Goal: Information Seeking & Learning: Learn about a topic

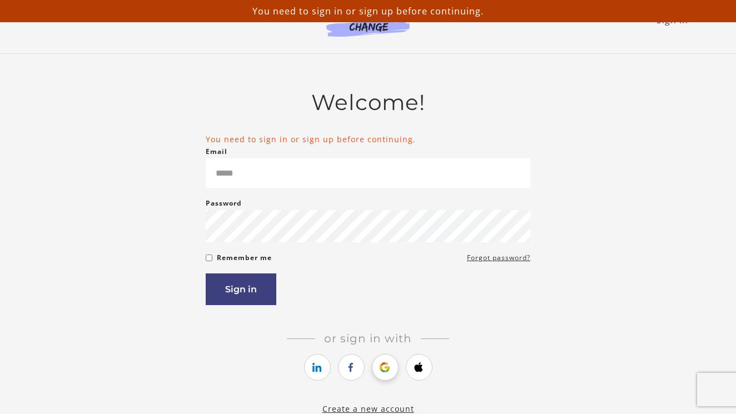
click at [379, 371] on icon "https://courses.thinkific.com/users/auth/google?ss%5Breferral%5D=&ss%5Buser_ret…" at bounding box center [385, 367] width 14 height 13
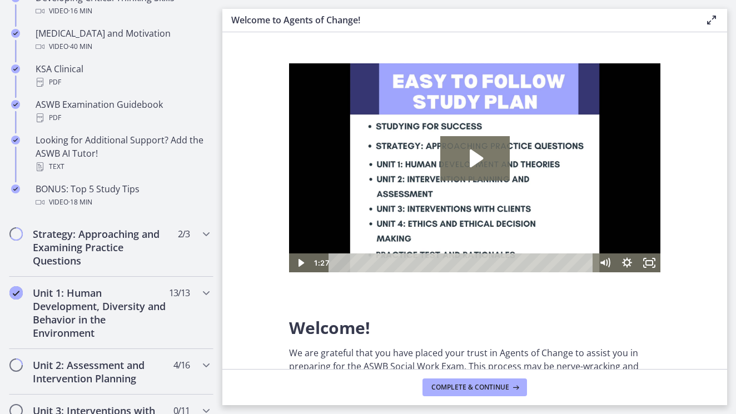
drag, startPoint x: 220, startPoint y: 212, endPoint x: 200, endPoint y: 435, distance: 223.8
click at [200, 414] on html "Skip to main content Go to Dashboard Go to Dashboard Go to Dashboard Agents of …" at bounding box center [368, 207] width 736 height 414
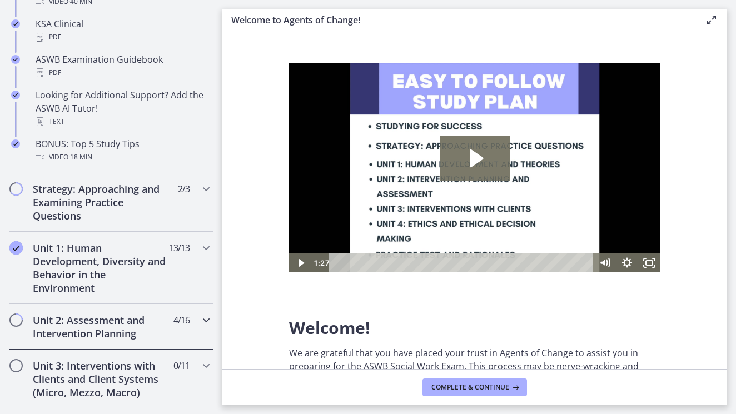
click at [131, 347] on div "Unit 2: Assessment and Intervention Planning 4 / 16 Completed" at bounding box center [111, 327] width 205 height 46
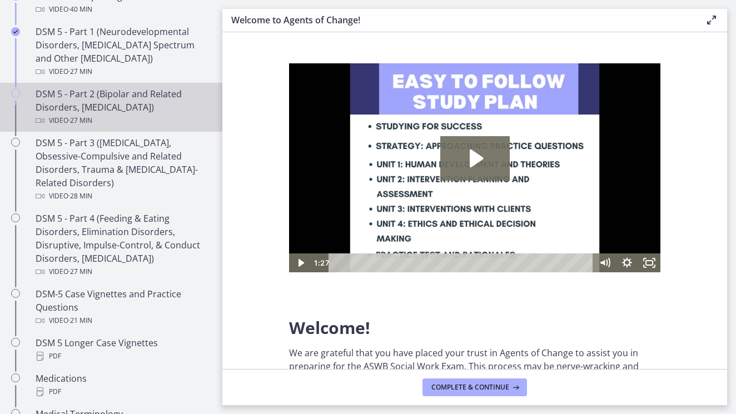
click at [129, 100] on div "DSM 5 - Part 2 (Bipolar and Related Disorders, Depressive Disorders) Video · 27…" at bounding box center [122, 107] width 173 height 40
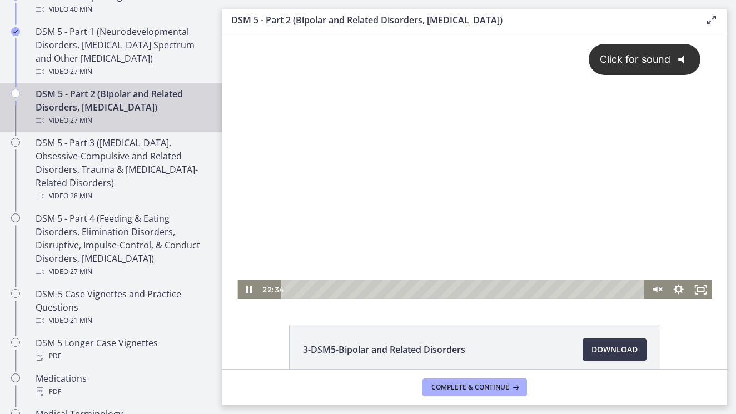
click at [436, 231] on div "Click for sound @keyframes VOLUME_SMALL_WAVE_FLASH { 0% { opacity: 0; } 33% { o…" at bounding box center [474, 156] width 474 height 248
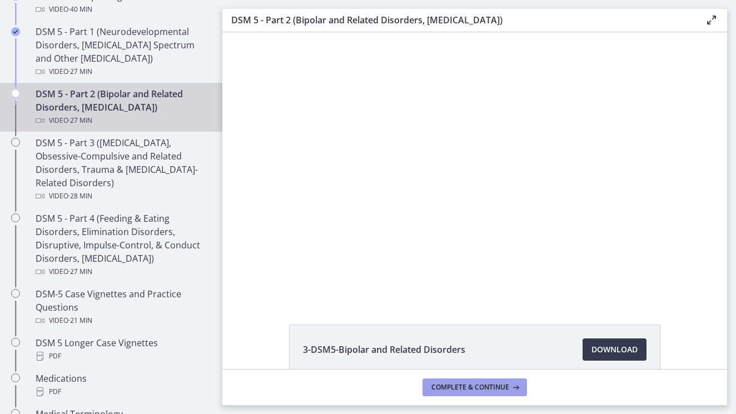
click at [461, 391] on span "Complete & continue" at bounding box center [470, 387] width 78 height 9
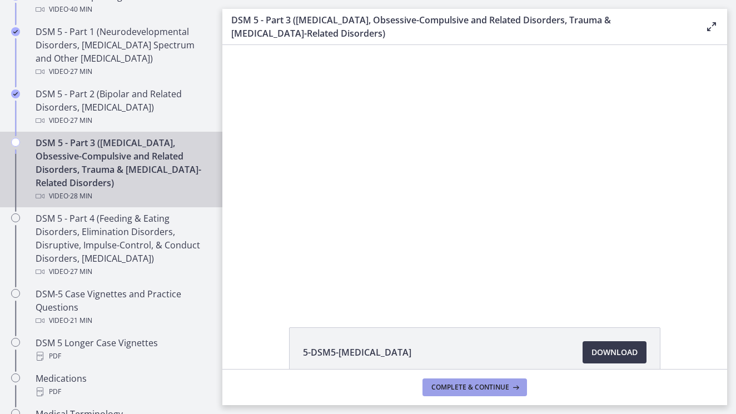
click at [495, 389] on span "Complete & continue" at bounding box center [470, 387] width 78 height 9
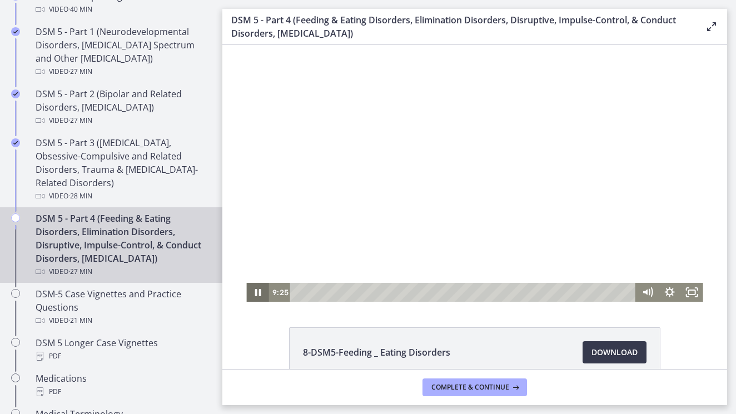
click at [260, 294] on icon "Pause" at bounding box center [258, 292] width 6 height 7
click at [261, 294] on icon "Play Video" at bounding box center [258, 292] width 22 height 19
click at [255, 291] on icon "Pause" at bounding box center [257, 292] width 7 height 9
click at [256, 288] on icon "Play Video" at bounding box center [258, 292] width 22 height 19
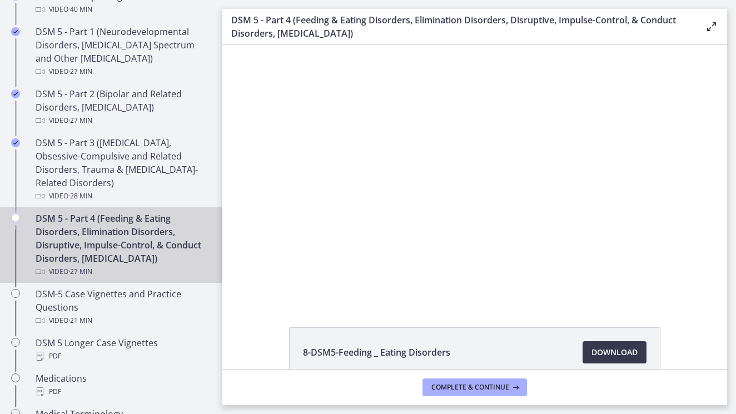
click at [712, 325] on div "8-DSM5-Feeding _ Eating Disorders Download Opens in a new window 9-DSM5-Elimina…" at bounding box center [474, 207] width 505 height 324
click at [489, 390] on span "Complete & continue" at bounding box center [470, 387] width 78 height 9
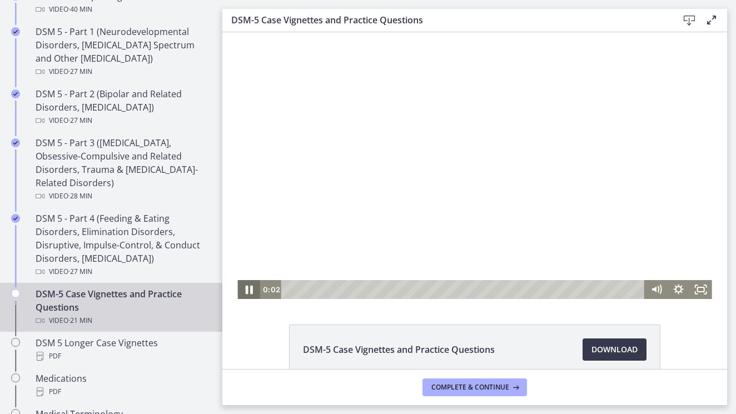
click at [250, 289] on icon "Pause" at bounding box center [248, 290] width 7 height 9
click at [251, 286] on icon "Play Video" at bounding box center [249, 289] width 22 height 19
click at [340, 286] on div "3:03" at bounding box center [464, 289] width 350 height 19
click at [246, 289] on icon "Pause" at bounding box center [248, 289] width 22 height 19
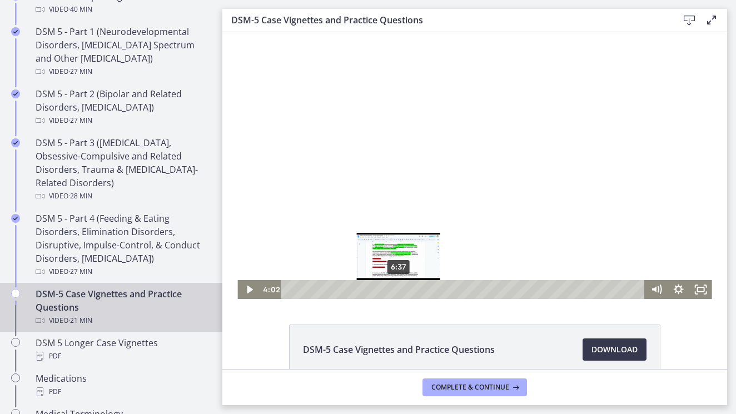
click at [399, 290] on div "6:37" at bounding box center [464, 289] width 350 height 19
click at [402, 288] on div "6:49" at bounding box center [464, 289] width 350 height 19
click at [407, 289] on div "7:09" at bounding box center [464, 289] width 350 height 19
click at [411, 289] on div "7:21" at bounding box center [464, 289] width 350 height 19
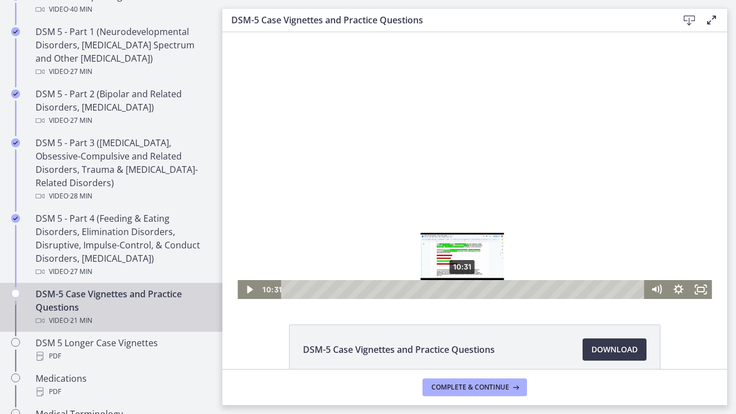
click at [463, 292] on div "10:31" at bounding box center [464, 289] width 350 height 19
click at [248, 290] on icon "Play Video" at bounding box center [250, 290] width 6 height 8
click at [473, 291] on div "11:07" at bounding box center [464, 289] width 350 height 19
click at [247, 292] on icon "Pause" at bounding box center [248, 290] width 7 height 9
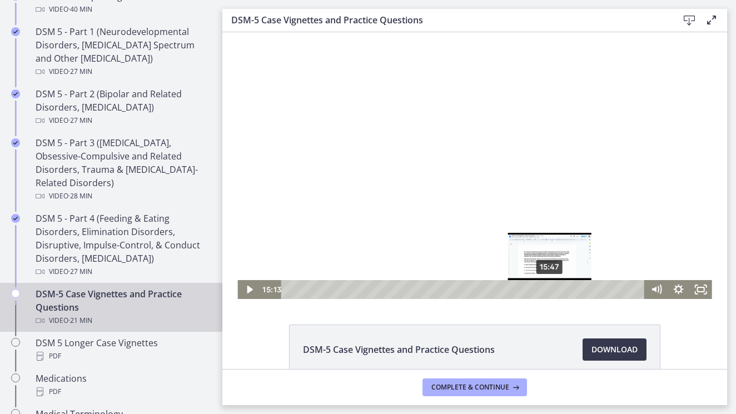
click at [550, 287] on div "15:47" at bounding box center [464, 289] width 350 height 19
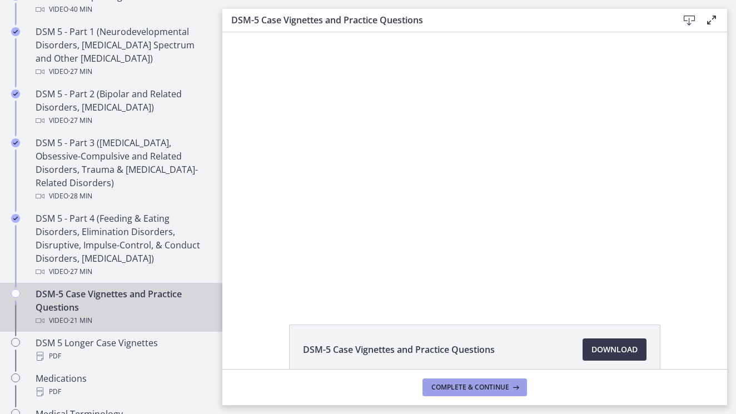
click at [474, 388] on span "Complete & continue" at bounding box center [470, 387] width 78 height 9
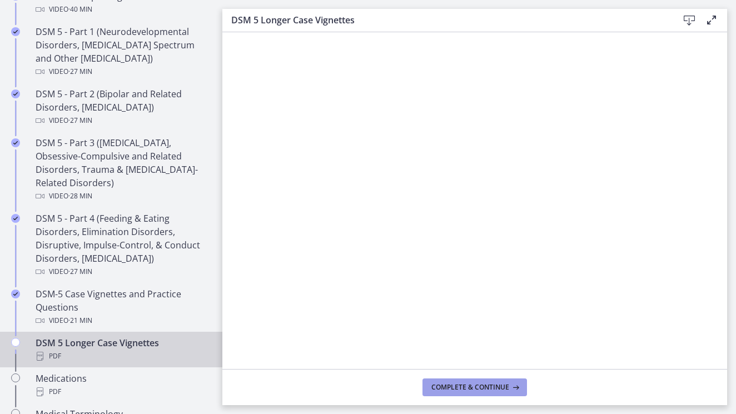
click at [491, 391] on span "Complete & continue" at bounding box center [470, 387] width 78 height 9
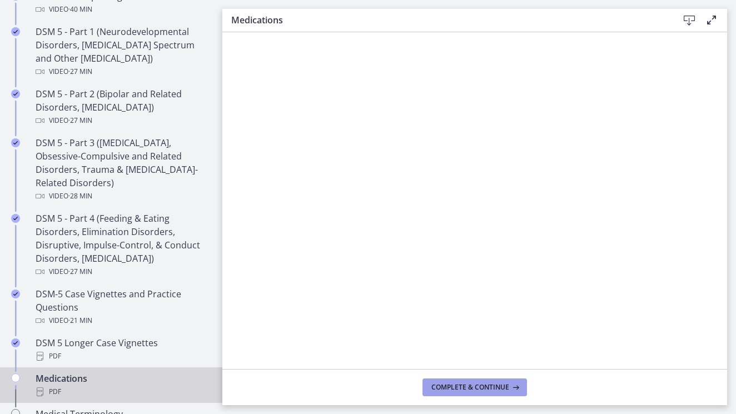
click at [504, 392] on button "Complete & continue" at bounding box center [474, 388] width 105 height 18
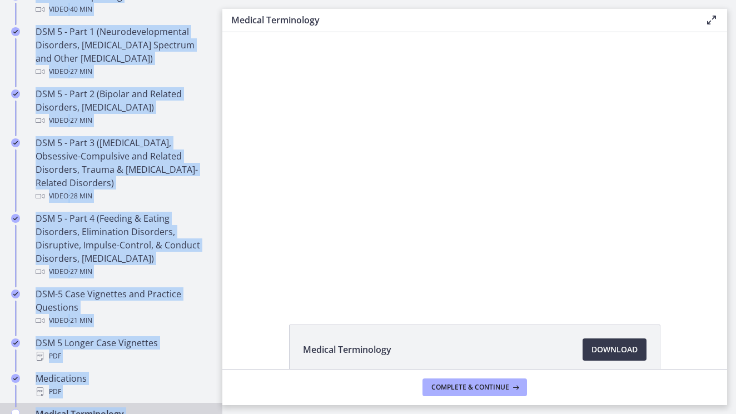
drag, startPoint x: 222, startPoint y: 2, endPoint x: 254, endPoint y: 474, distance: 473.6
click at [254, 414] on html "Skip to main content Go to Dashboard Go to Dashboard Go to Dashboard Agents of …" at bounding box center [368, 207] width 736 height 414
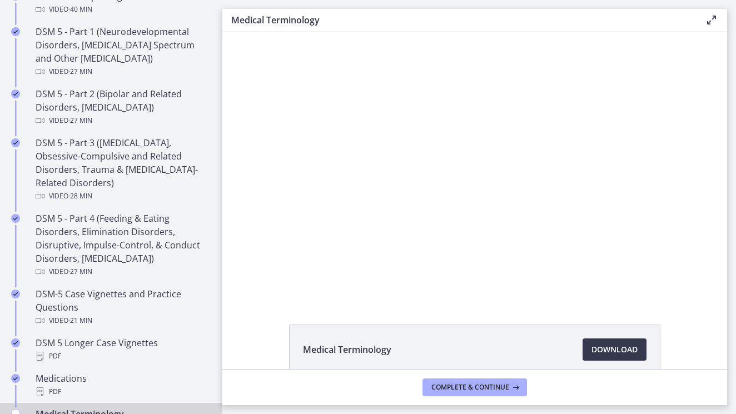
click at [375, 13] on h3 "Medical Terminology" at bounding box center [459, 19] width 456 height 13
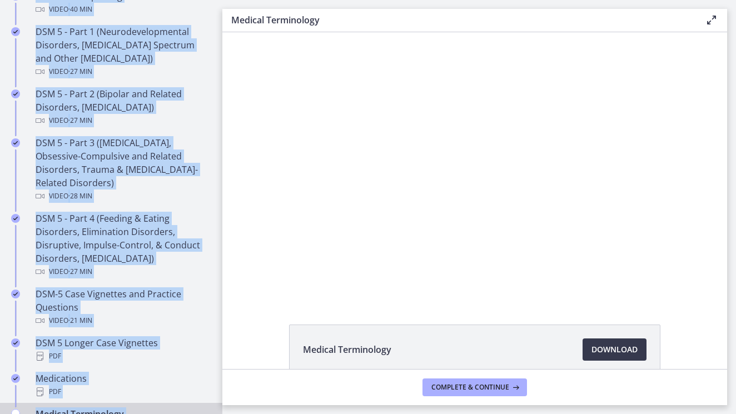
drag, startPoint x: 228, startPoint y: 2, endPoint x: 297, endPoint y: 481, distance: 483.6
click at [297, 414] on html "Skip to main content Go to Dashboard Go to Dashboard Go to Dashboard Agents of …" at bounding box center [368, 207] width 736 height 414
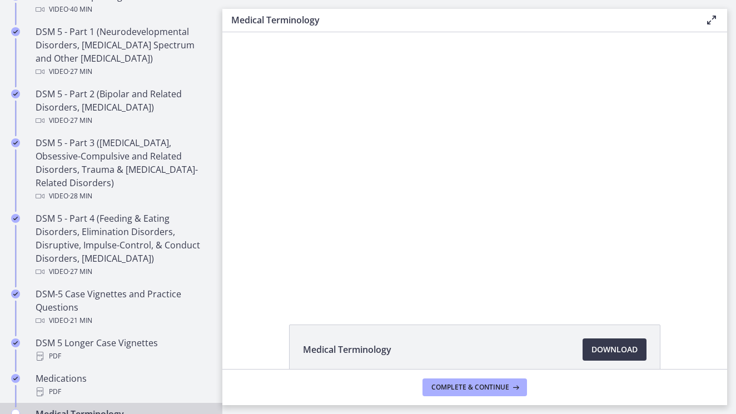
click at [252, 4] on main "Medical Terminology Enable fullscreen Medical Terminology Download Opens in a n…" at bounding box center [479, 207] width 514 height 414
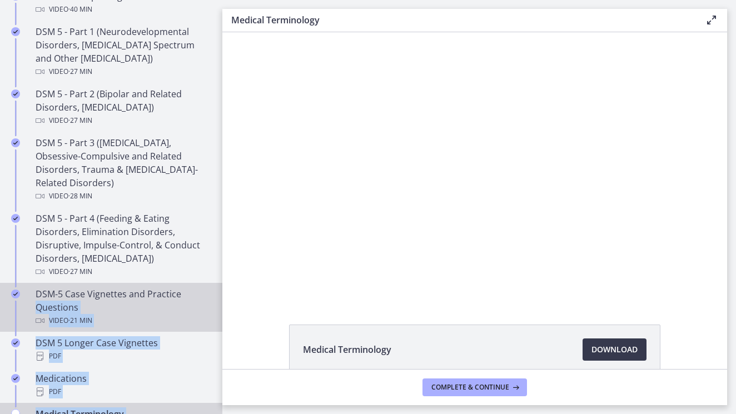
drag, startPoint x: 223, startPoint y: 3, endPoint x: 198, endPoint y: 294, distance: 291.8
click at [198, 294] on div "Go to Dashboard Go to Dashboard Agents of Change - Social Work Test Prep - CLIN…" at bounding box center [368, 207] width 736 height 414
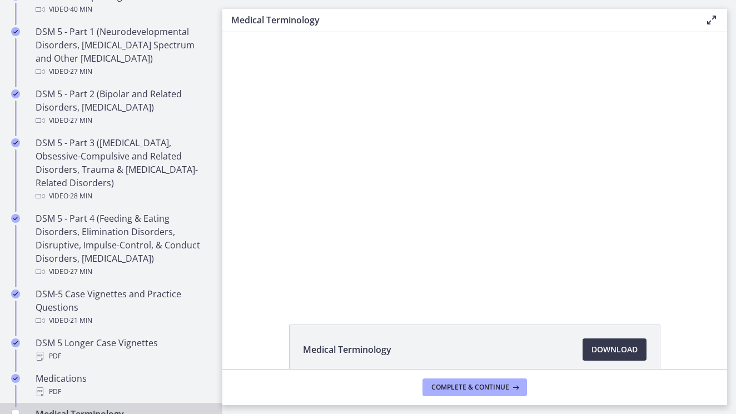
click at [224, 5] on main "Medical Terminology Enable fullscreen Medical Terminology Download Opens in a n…" at bounding box center [479, 207] width 514 height 414
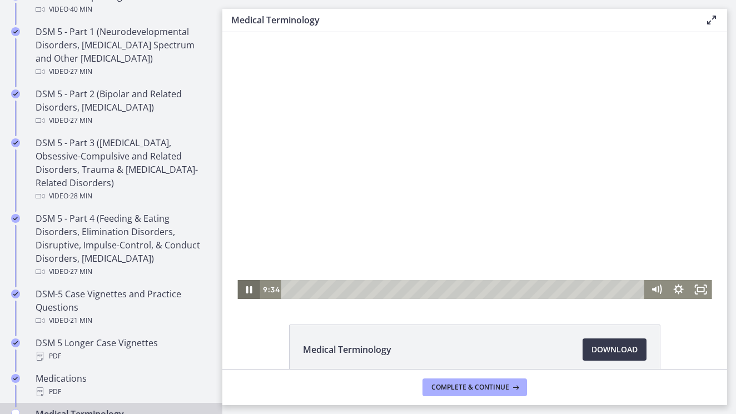
click at [248, 293] on icon "Pause" at bounding box center [248, 289] width 22 height 19
click at [248, 294] on icon "Play Video" at bounding box center [249, 289] width 27 height 23
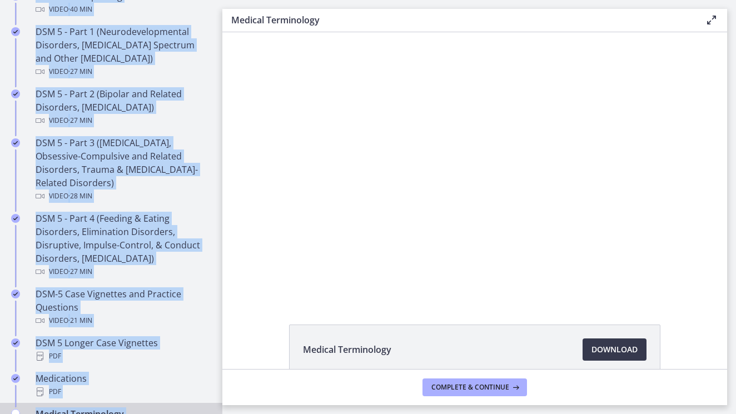
drag, startPoint x: 223, startPoint y: 4, endPoint x: 273, endPoint y: 481, distance: 479.1
click at [273, 414] on html "Skip to main content Go to Dashboard Go to Dashboard Go to Dashboard Agents of …" at bounding box center [368, 207] width 736 height 414
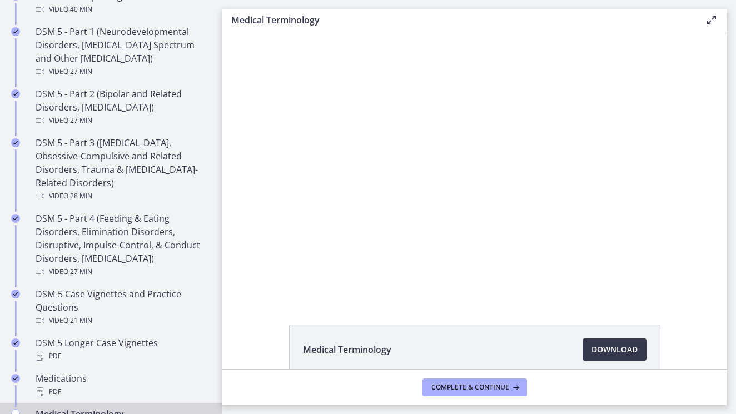
click at [596, 7] on main "Medical Terminology Enable fullscreen Medical Terminology Download Opens in a n…" at bounding box center [479, 207] width 514 height 414
click at [462, 382] on button "Complete & continue" at bounding box center [474, 388] width 105 height 18
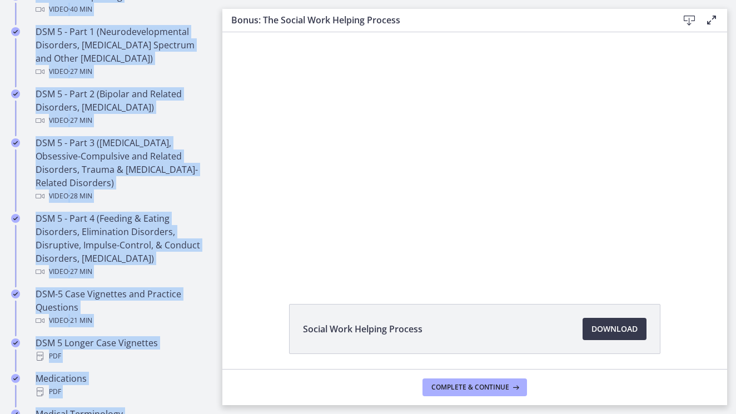
drag, startPoint x: 225, startPoint y: 3, endPoint x: 233, endPoint y: 481, distance: 478.1
click at [233, 414] on html "Skip to main content Go to Dashboard Go to Dashboard Go to Dashboard Agents of …" at bounding box center [368, 207] width 736 height 414
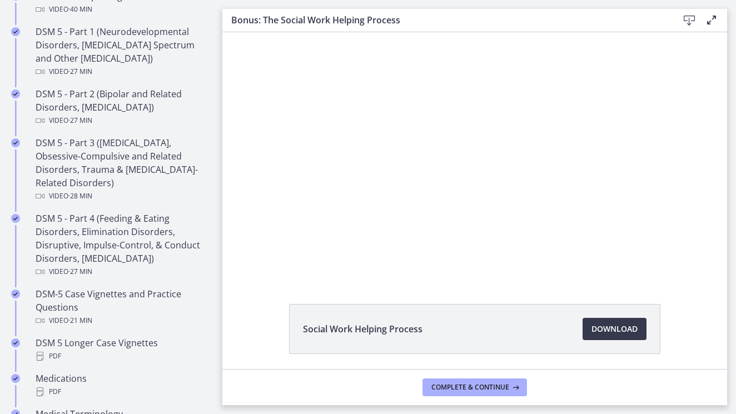
click at [227, 2] on main "Bonus: The Social Work Helping Process Download Enable fullscreen Social Work H…" at bounding box center [479, 207] width 514 height 414
click at [249, 321] on div "Social Work Helping Process Download Opens in a new window" at bounding box center [474, 355] width 505 height 103
click at [246, 346] on div "Social Work Helping Process Download Opens in a new window" at bounding box center [474, 355] width 505 height 103
click at [223, 3] on main "Bonus: The Social Work Helping Process Download Enable fullscreen Social Work H…" at bounding box center [479, 207] width 514 height 414
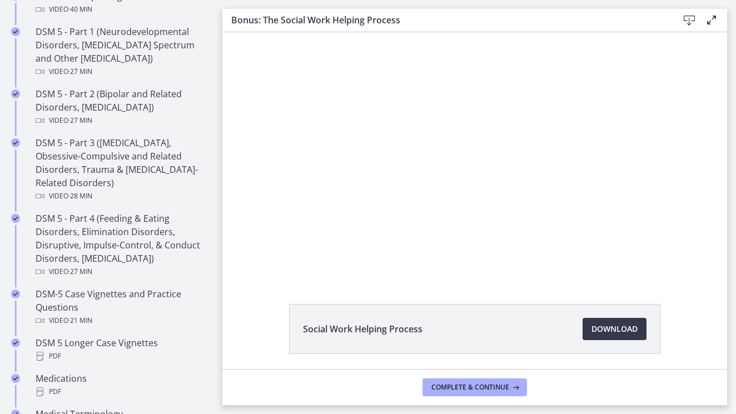
click at [223, 411] on main "Bonus: The Social Work Helping Process Download Enable fullscreen Social Work H…" at bounding box center [479, 207] width 514 height 414
click at [223, 409] on main "Bonus: The Social Work Helping Process Download Enable fullscreen Social Work H…" at bounding box center [479, 207] width 514 height 414
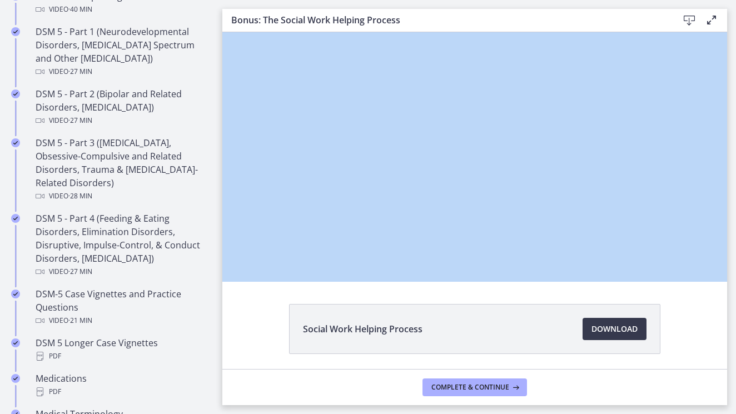
click at [223, 409] on main "Bonus: The Social Work Helping Process Download Enable fullscreen Social Work H…" at bounding box center [479, 207] width 514 height 414
click at [224, 408] on main "Bonus: The Social Work Helping Process Download Enable fullscreen Social Work H…" at bounding box center [479, 207] width 514 height 414
click at [223, 410] on main "Bonus: The Social Work Helping Process Download Enable fullscreen Social Work H…" at bounding box center [479, 207] width 514 height 414
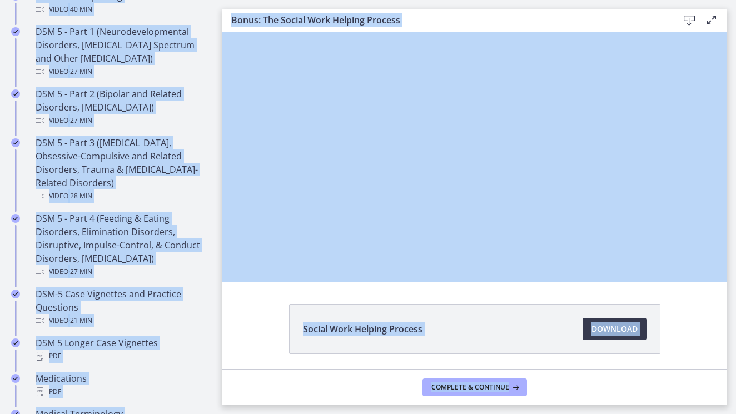
drag, startPoint x: 227, startPoint y: 404, endPoint x: 251, endPoint y: 446, distance: 48.3
click at [251, 414] on html "Skip to main content Go to Dashboard Go to Dashboard Go to Dashboard Agents of …" at bounding box center [368, 207] width 736 height 414
click at [236, 4] on main "Bonus: The Social Work Helping Process Download Enable fullscreen Social Work H…" at bounding box center [479, 207] width 514 height 414
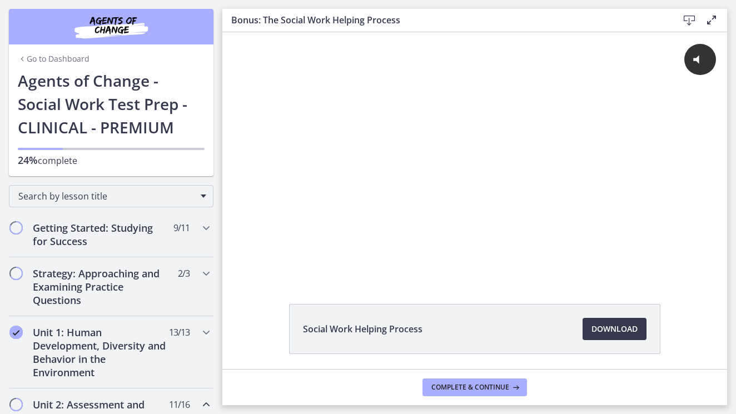
click at [217, 129] on div "Go to Dashboard Go to Dashboard Agents of Change - Social Work Test Prep - CLIN…" at bounding box center [111, 88] width 222 height 176
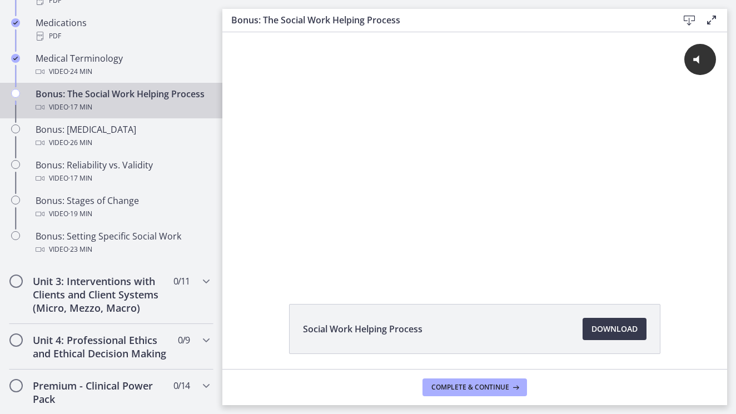
scroll to position [882, 0]
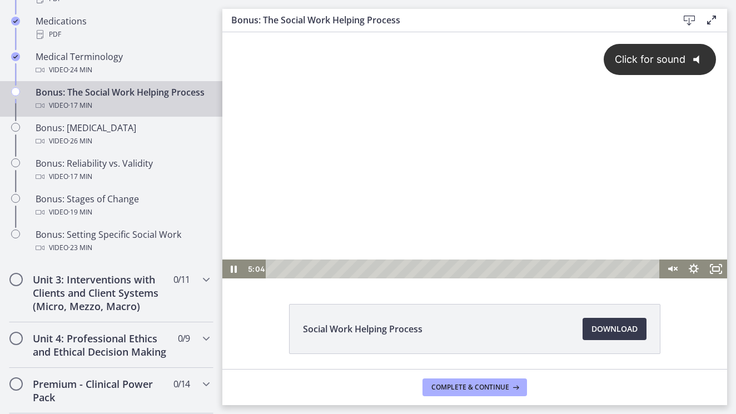
click at [243, 251] on div "Click for sound @keyframes VOLUME_SMALL_WAVE_FLASH { 0% { opacity: 0; } 33% { o…" at bounding box center [474, 145] width 505 height 227
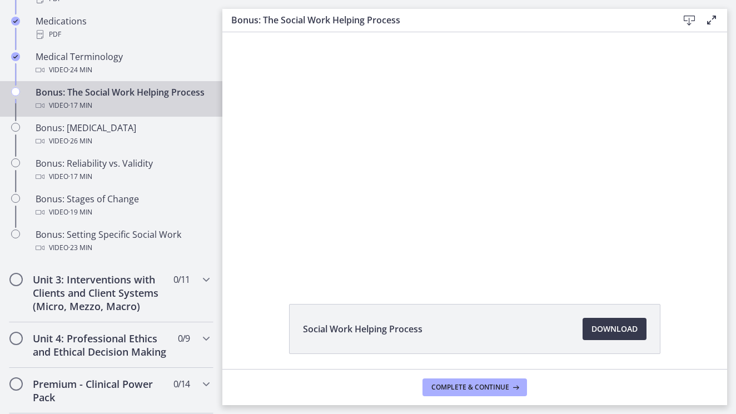
click at [263, 341] on div "Social Work Helping Process Download Opens in a new window" at bounding box center [474, 355] width 505 height 103
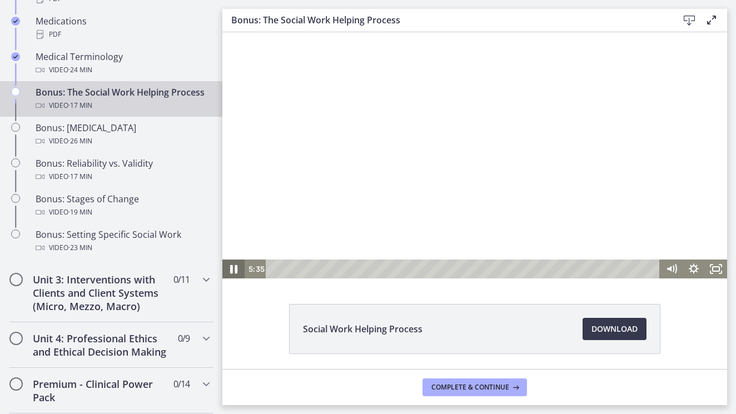
click at [236, 271] on icon "Pause" at bounding box center [233, 269] width 7 height 9
